Goal: Share content

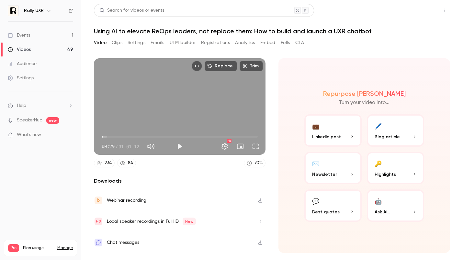
click at [421, 10] on button "Share" at bounding box center [422, 10] width 26 height 13
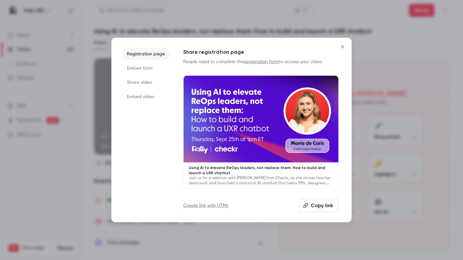
click at [314, 207] on button "Copy link" at bounding box center [319, 205] width 40 height 13
click at [406, 114] on div at bounding box center [231, 130] width 463 height 260
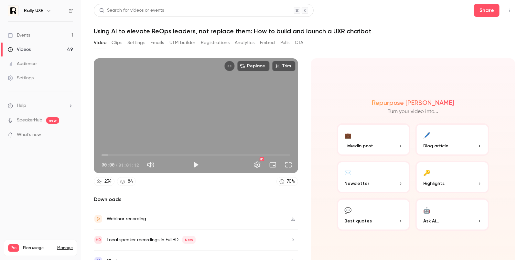
click at [102, 155] on span "00:00" at bounding box center [102, 155] width 2 height 2
click at [243, 156] on span "00:00" at bounding box center [196, 155] width 189 height 10
drag, startPoint x: 243, startPoint y: 156, endPoint x: 263, endPoint y: 154, distance: 19.8
click at [263, 154] on span "52:06" at bounding box center [262, 155] width 2 height 2
drag, startPoint x: 263, startPoint y: 154, endPoint x: 281, endPoint y: 154, distance: 17.8
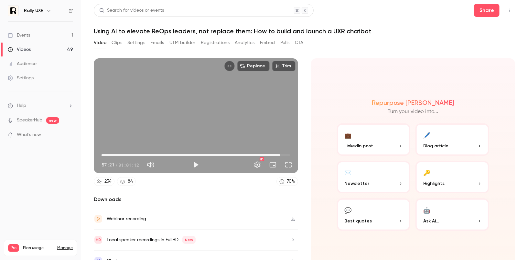
click at [281, 154] on span "57:59" at bounding box center [281, 155] width 2 height 2
drag, startPoint x: 281, startPoint y: 154, endPoint x: 290, endPoint y: 154, distance: 9.7
click at [290, 154] on span "01:01:06" at bounding box center [290, 155] width 2 height 2
click at [196, 165] on button "Play" at bounding box center [196, 164] width 13 height 13
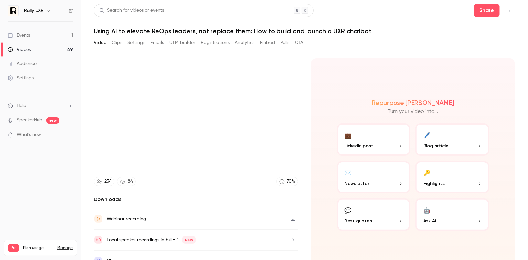
type input "******"
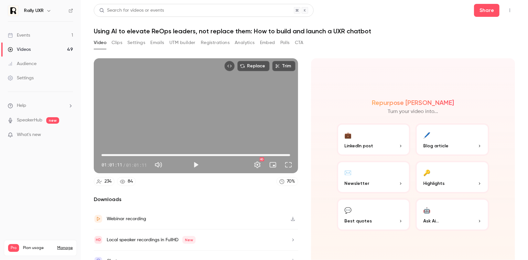
click at [307, 148] on section "Replace Trim 01:01:11 01:01:11 / 01:01:11 HD 234 84 70 % Downloads Webinar reco…" at bounding box center [305, 150] width 422 height 185
click at [284, 154] on span "01:01:11" at bounding box center [196, 155] width 189 height 10
click at [197, 164] on button "Play" at bounding box center [196, 164] width 13 height 13
click at [225, 153] on span "01:01:01" at bounding box center [196, 155] width 189 height 10
drag, startPoint x: 225, startPoint y: 153, endPoint x: 246, endPoint y: 153, distance: 21.4
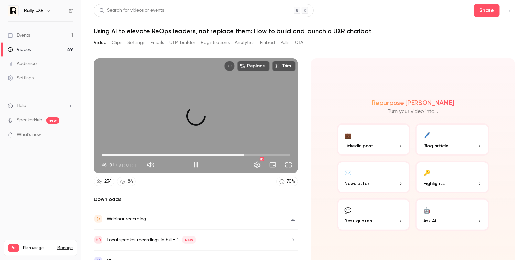
click at [246, 154] on span "46:20" at bounding box center [245, 155] width 2 height 2
drag, startPoint x: 246, startPoint y: 153, endPoint x: 257, endPoint y: 153, distance: 11.0
click at [257, 154] on span "50:19" at bounding box center [257, 155] width 2 height 2
drag, startPoint x: 257, startPoint y: 153, endPoint x: 268, endPoint y: 153, distance: 11.0
click at [268, 154] on span "53:34" at bounding box center [267, 155] width 2 height 2
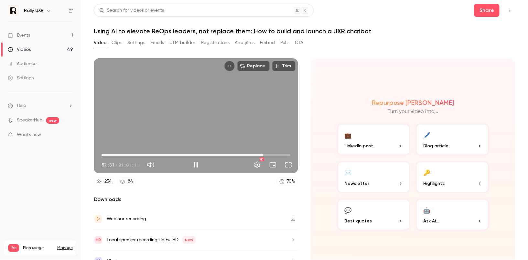
drag, startPoint x: 268, startPoint y: 153, endPoint x: 264, endPoint y: 153, distance: 3.9
click at [264, 154] on span "52:31" at bounding box center [264, 155] width 2 height 2
click at [251, 135] on div "Replace Trim 52:36 52:36 / 01:01:11 HD" at bounding box center [196, 115] width 204 height 115
click at [196, 162] on button "Play" at bounding box center [196, 164] width 13 height 13
click at [140, 153] on span "52:38" at bounding box center [196, 155] width 189 height 10
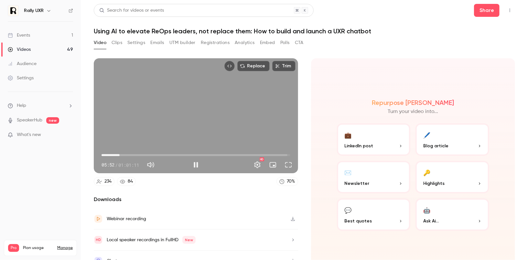
drag, startPoint x: 139, startPoint y: 153, endPoint x: 119, endPoint y: 152, distance: 20.1
click at [119, 154] on span "05:52" at bounding box center [120, 155] width 2 height 2
drag, startPoint x: 119, startPoint y: 152, endPoint x: 128, endPoint y: 152, distance: 9.1
click at [128, 154] on span "08:35" at bounding box center [128, 155] width 2 height 2
type input "*****"
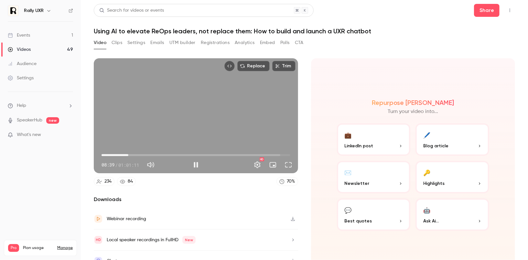
click at [173, 96] on div "Replace Trim 08:39 08:39 / 01:01:11 HD" at bounding box center [196, 115] width 204 height 115
click at [120, 43] on button "Clips" at bounding box center [117, 43] width 11 height 10
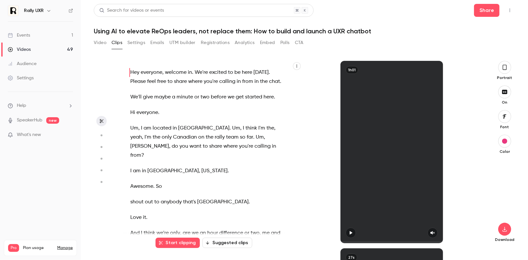
click at [297, 67] on icon "button" at bounding box center [297, 66] width 4 height 4
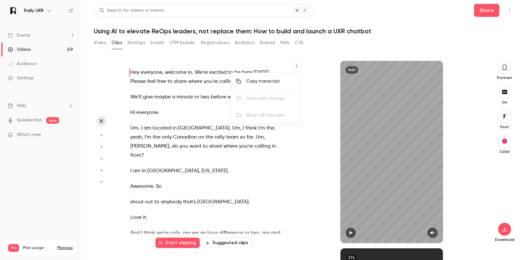
click at [275, 82] on div "Copy transcript" at bounding box center [271, 81] width 49 height 6
